Goal: Task Accomplishment & Management: Use online tool/utility

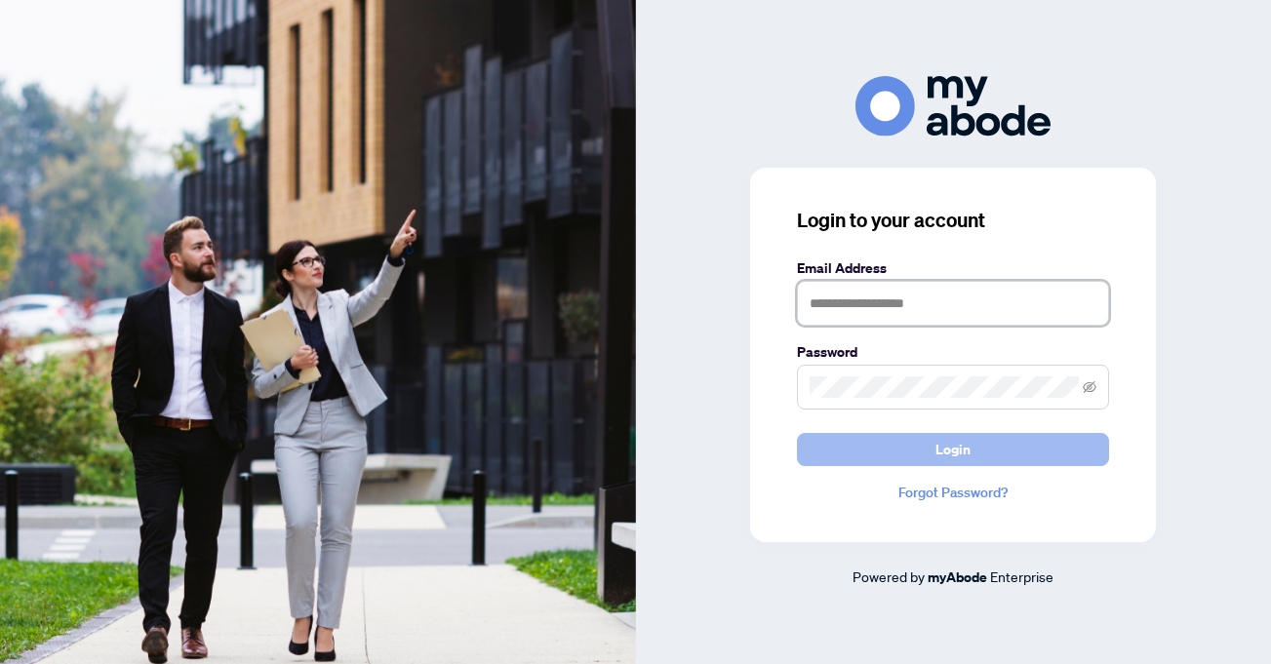
type input "**********"
click at [944, 457] on span "Login" at bounding box center [953, 449] width 35 height 31
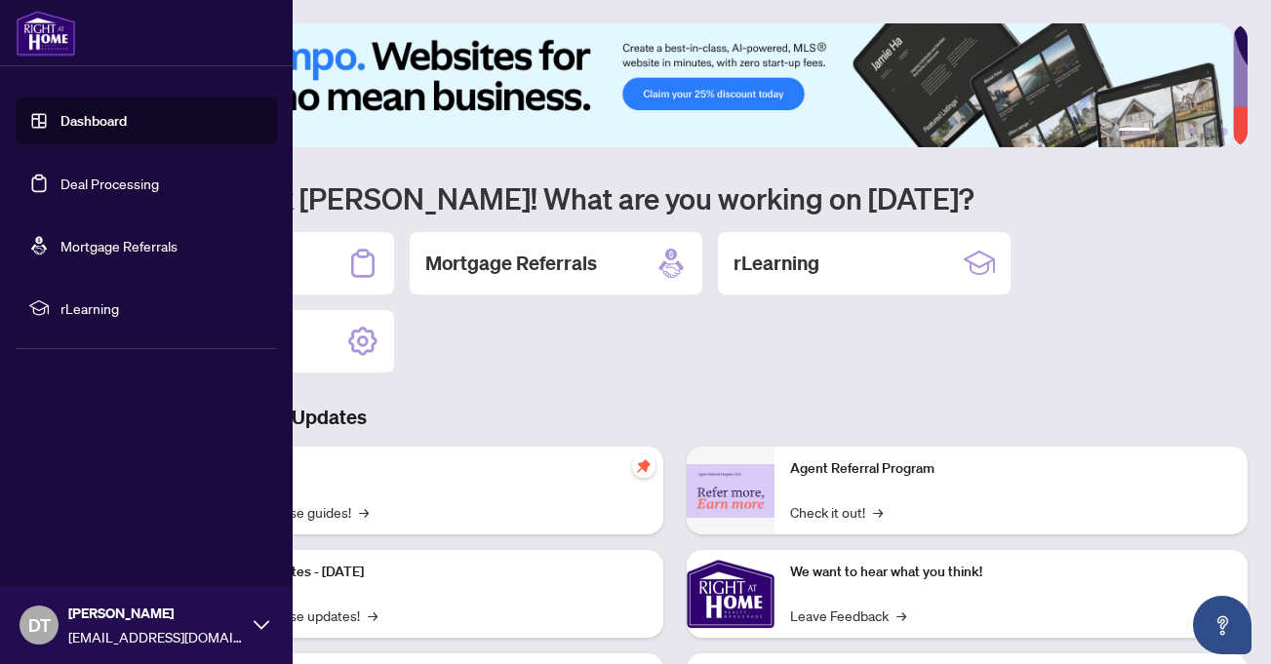
click at [60, 188] on link "Deal Processing" at bounding box center [109, 184] width 99 height 18
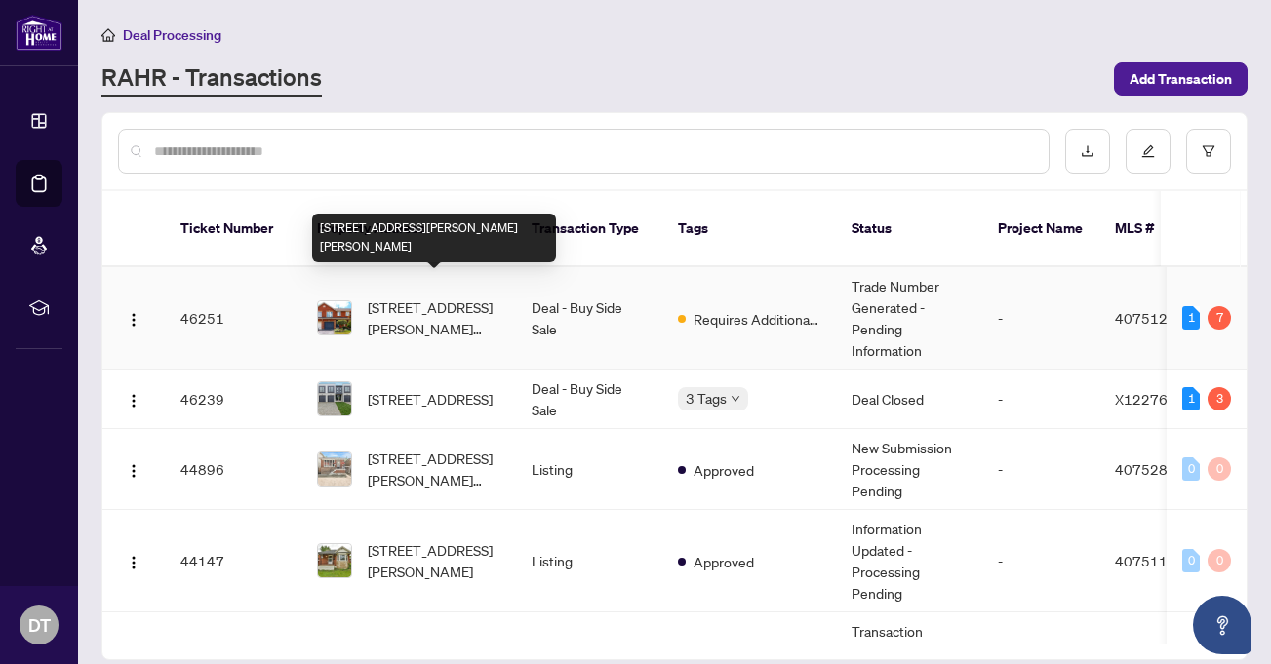
click at [452, 297] on span "[STREET_ADDRESS][PERSON_NAME][PERSON_NAME]" at bounding box center [434, 318] width 133 height 43
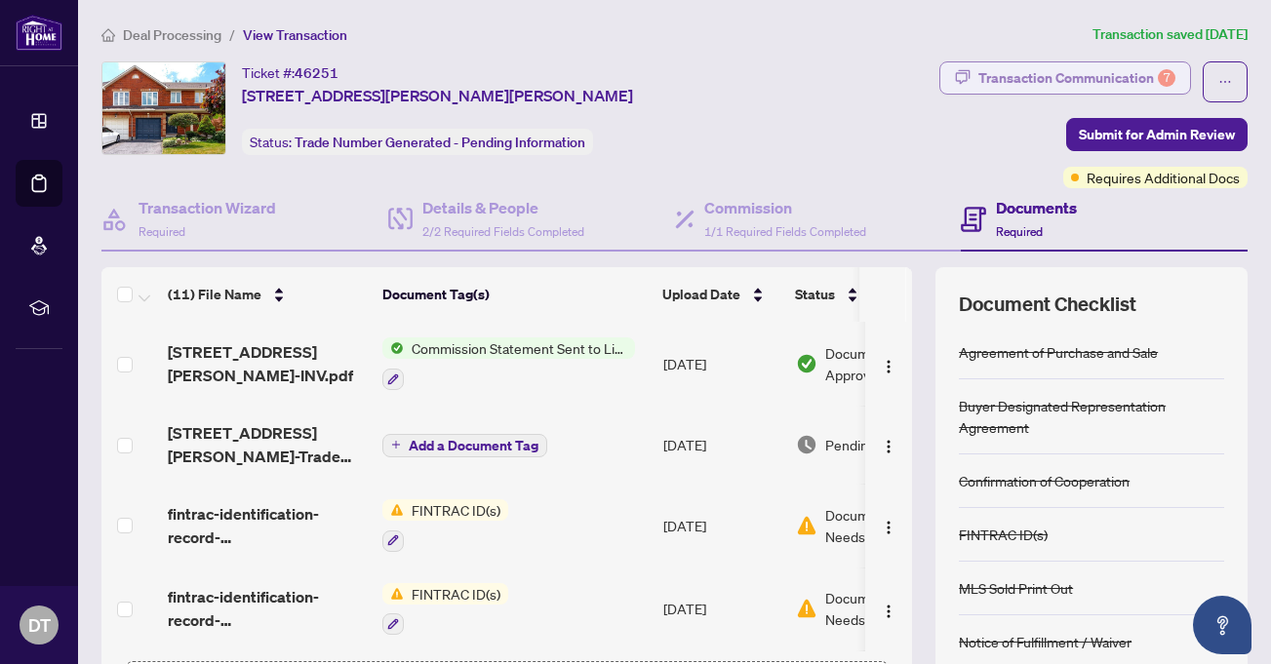
click at [1094, 70] on div "Transaction Communication 7" at bounding box center [1077, 77] width 197 height 31
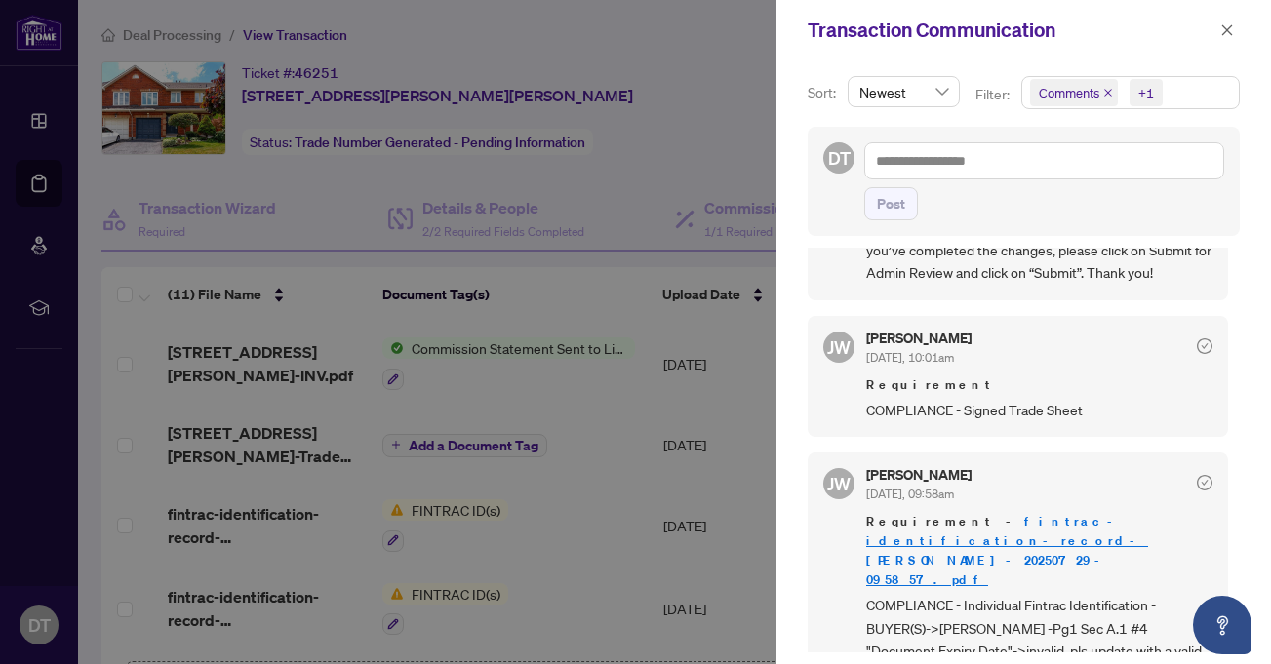
scroll to position [261, 0]
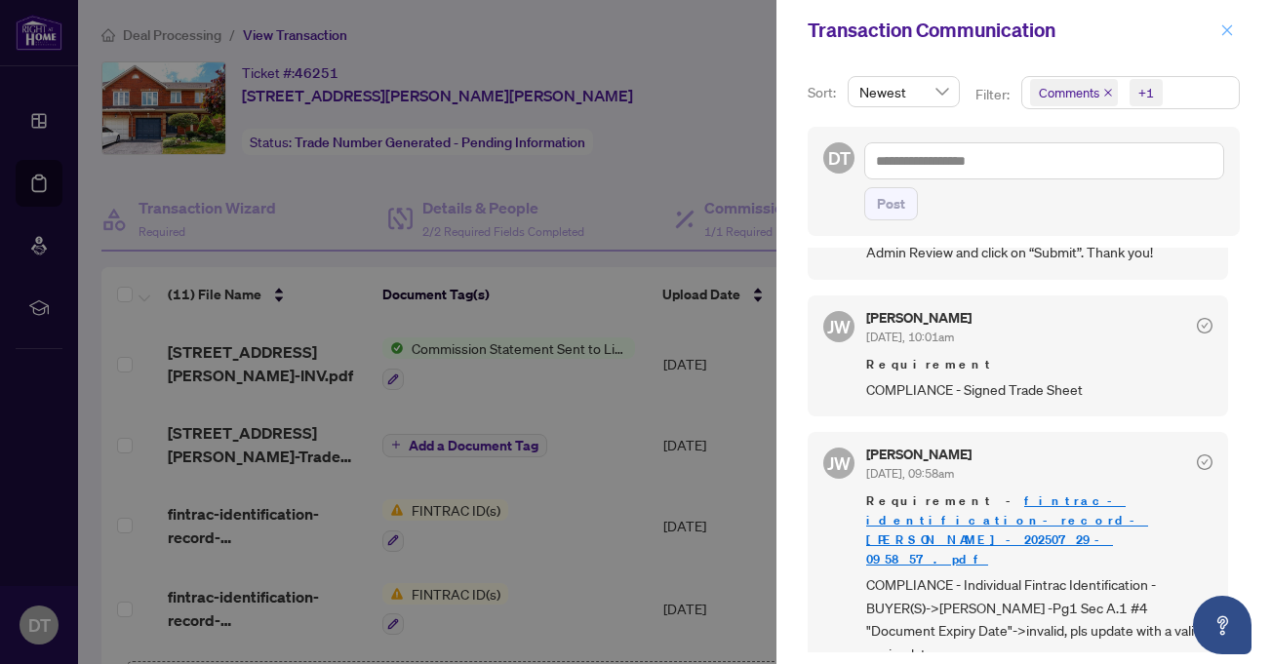
click at [1227, 24] on icon "close" at bounding box center [1228, 30] width 14 height 14
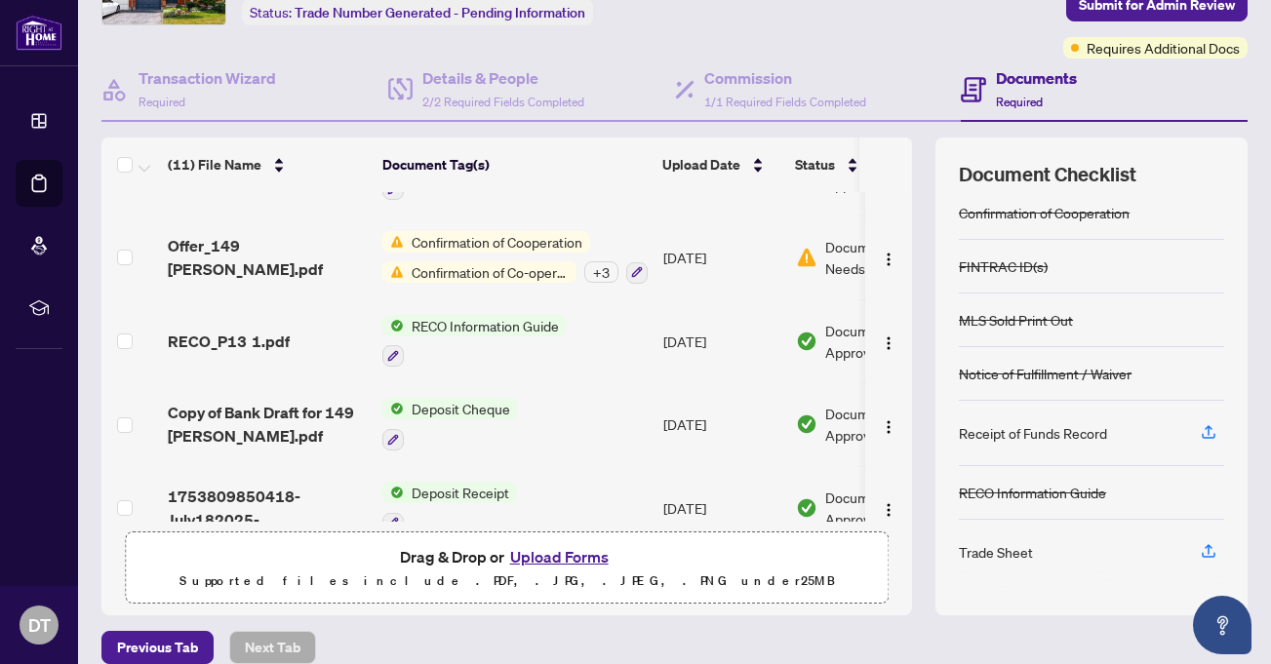
scroll to position [587, 0]
